Goal: Information Seeking & Learning: Learn about a topic

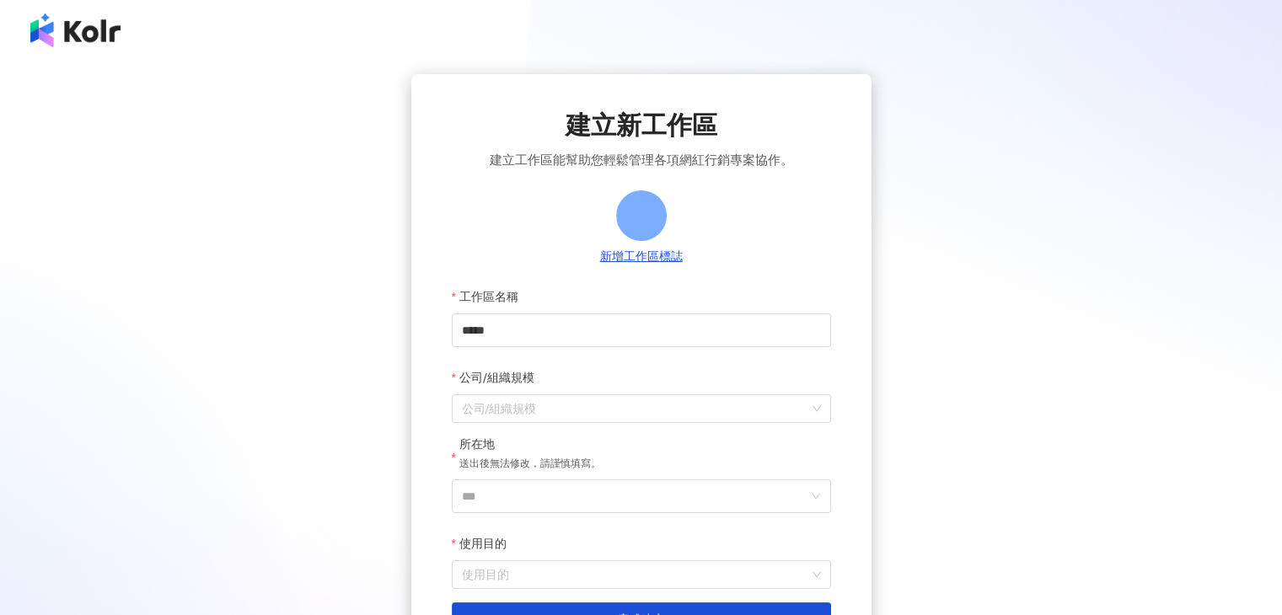
click at [123, 35] on div at bounding box center [641, 30] width 1282 height 61
click at [104, 41] on img at bounding box center [75, 30] width 90 height 34
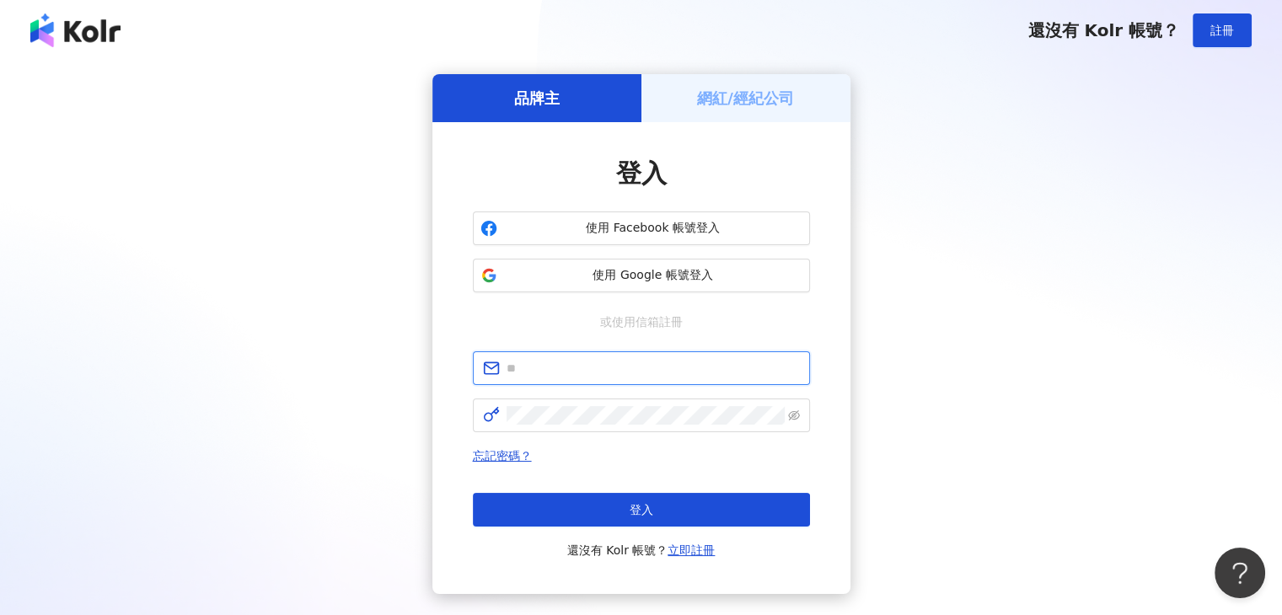
type input "**********"
click at [579, 527] on div "登入 還沒有 Kolr 帳號？ 立即註冊" at bounding box center [641, 526] width 337 height 67
drag, startPoint x: 573, startPoint y: 512, endPoint x: 475, endPoint y: 447, distance: 117.8
click at [572, 511] on button "登入" at bounding box center [641, 510] width 337 height 34
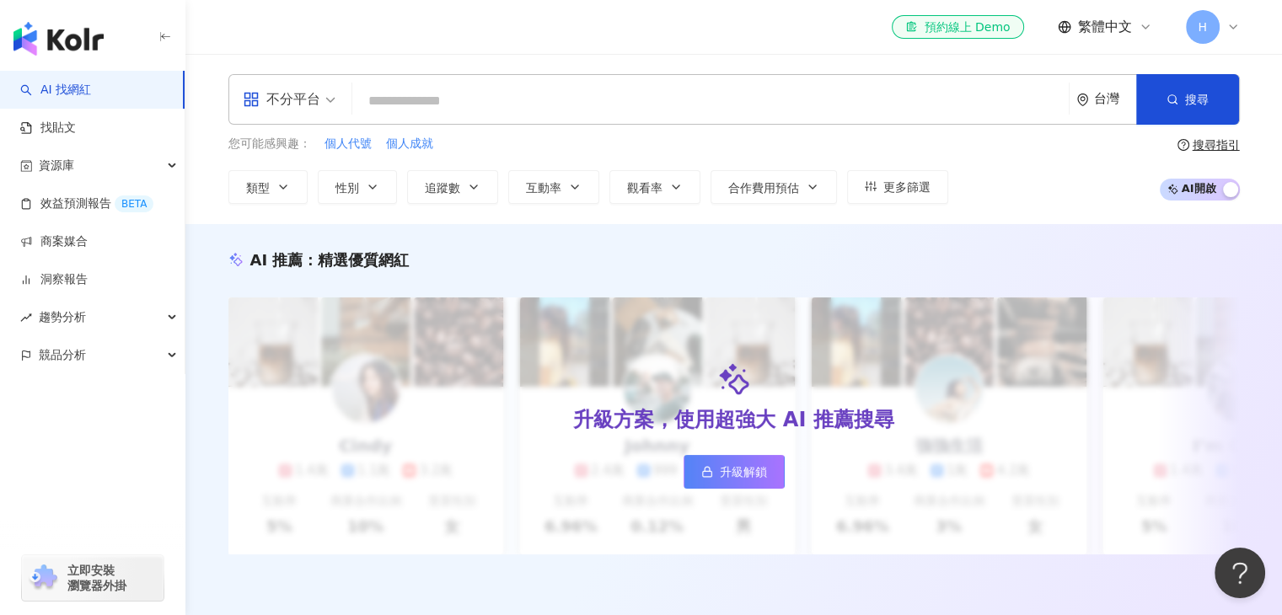
click at [399, 126] on div "不分平台 台灣 搜尋 您可能感興趣： 個人代號 個人成就 類型 性別 追蹤數 互動率 觀看率 合作費用預估 更多篩選 搜尋指引 AI 開啟 AI 關閉" at bounding box center [734, 139] width 1079 height 130
click at [415, 110] on input "search" at bounding box center [710, 101] width 703 height 32
click at [506, 103] on input "search" at bounding box center [710, 101] width 703 height 32
paste input "********"
type input "********"
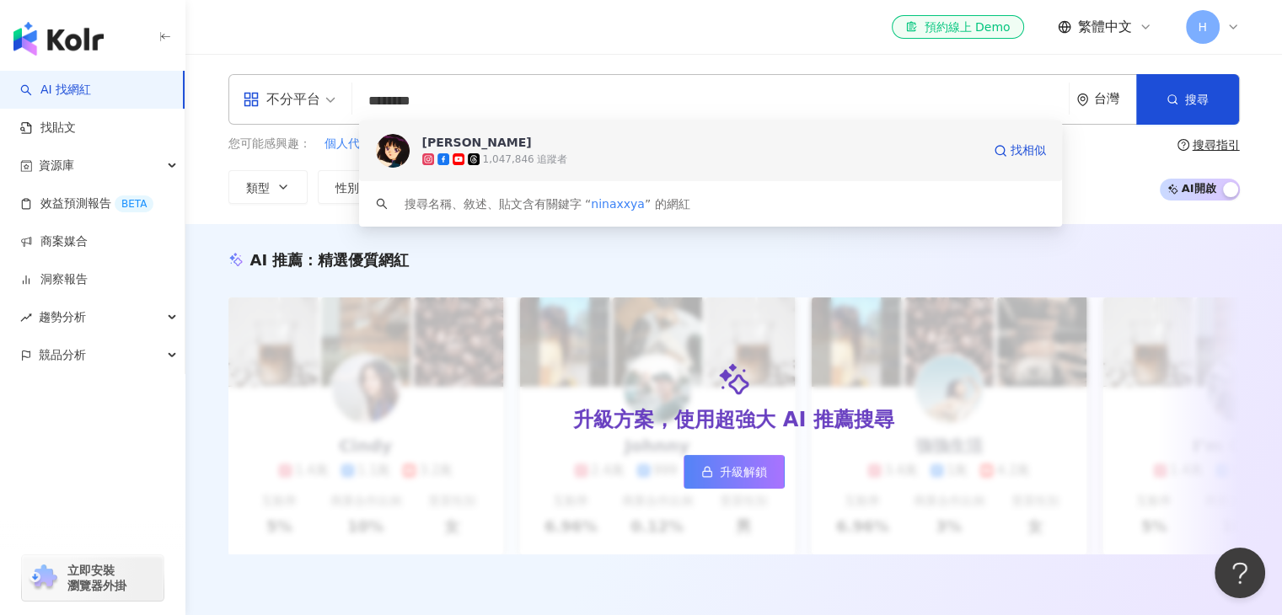
click at [546, 137] on span "[PERSON_NAME]" at bounding box center [701, 142] width 559 height 17
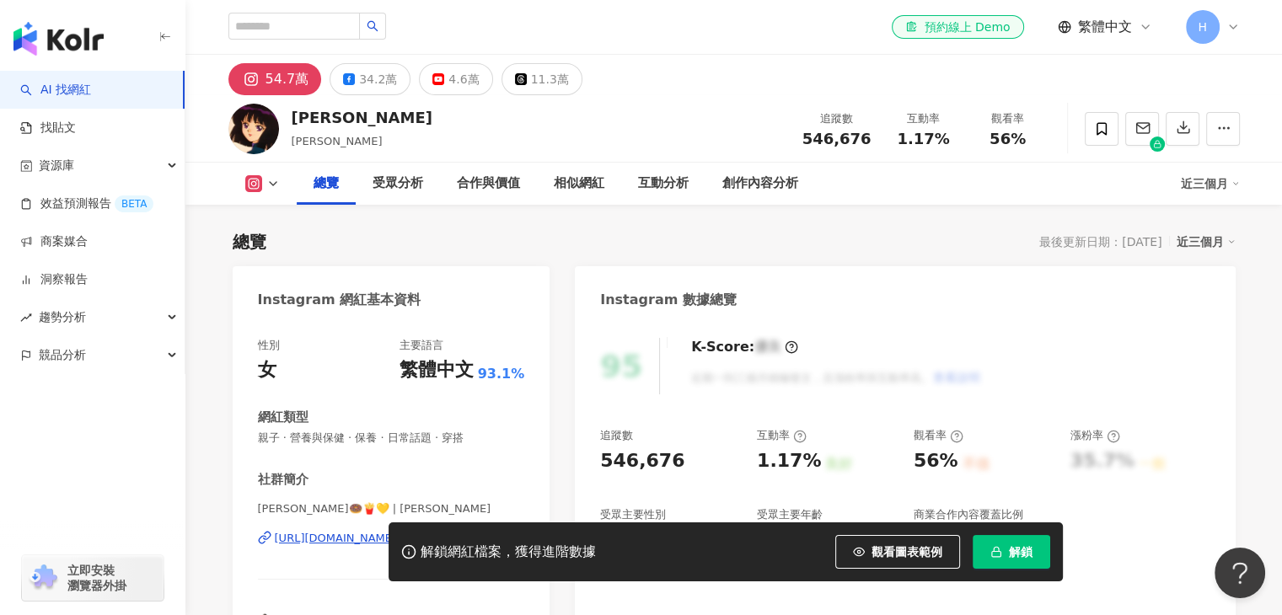
scroll to position [196, 0]
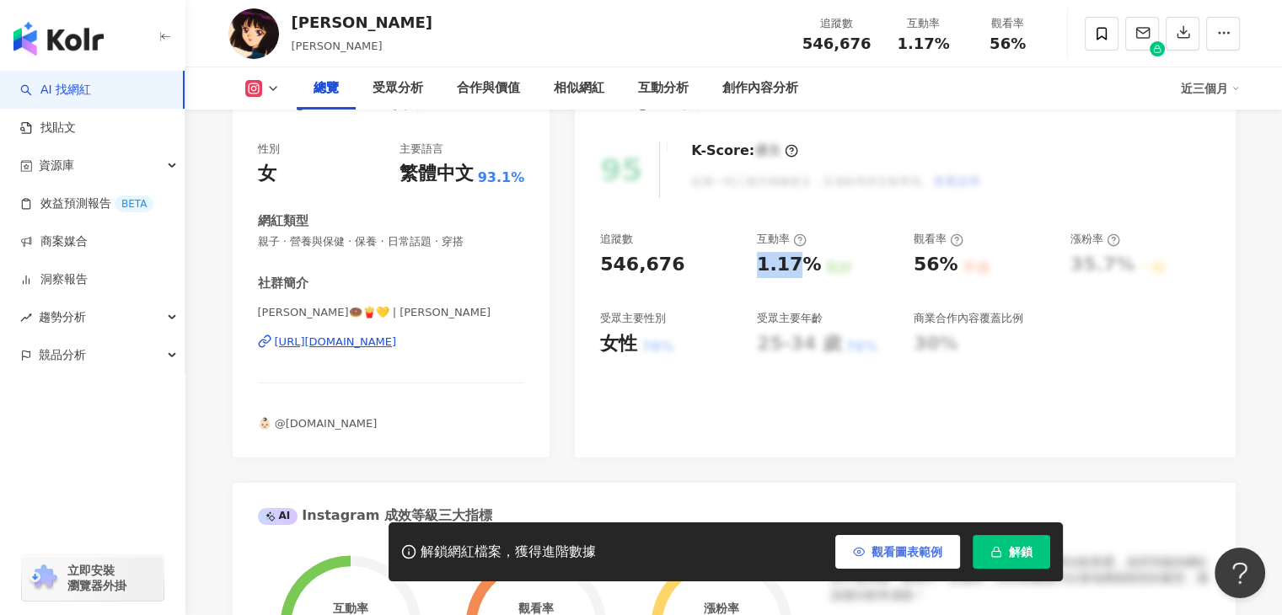
drag, startPoint x: 758, startPoint y: 274, endPoint x: 867, endPoint y: 545, distance: 292.3
click at [816, 277] on div "1.17% 良好" at bounding box center [827, 265] width 140 height 26
copy div "1.17% 良好"
